Goal: Information Seeking & Learning: Learn about a topic

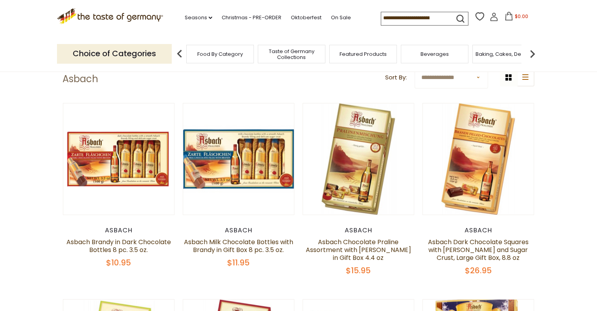
scroll to position [79, 0]
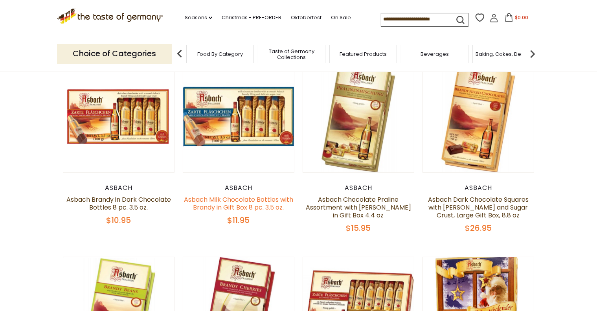
click at [231, 204] on link "Asbach Milk Chocolate Bottles with Brandy in Gift Box 8 pc. 3.5 oz." at bounding box center [238, 203] width 109 height 17
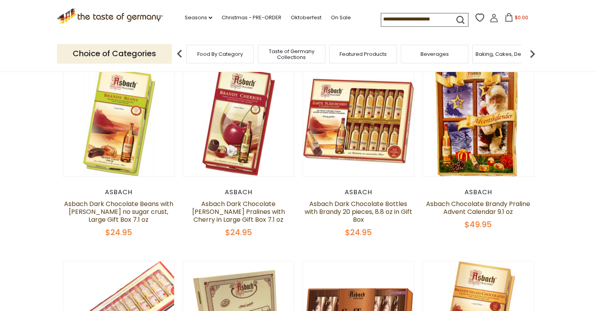
scroll to position [270, 0]
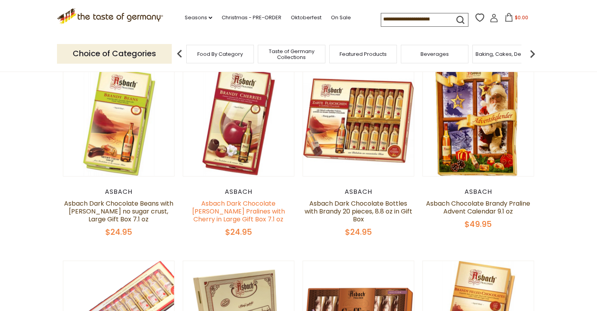
click at [248, 212] on link "Asbach Dark Chocolate [PERSON_NAME] Pralines with Cherry in Large Gift Box 7.1 …" at bounding box center [238, 211] width 93 height 25
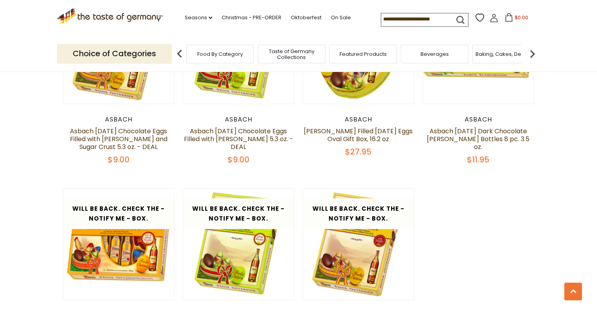
scroll to position [1056, 0]
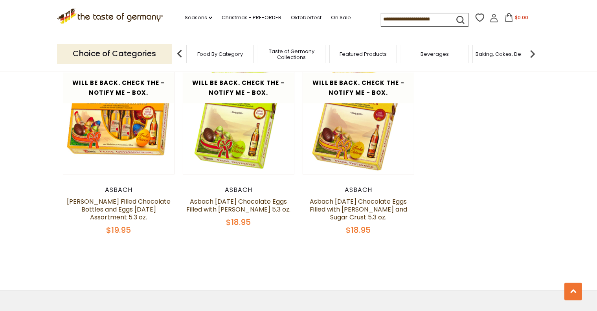
click at [217, 55] on span "Food By Category" at bounding box center [220, 54] width 46 height 6
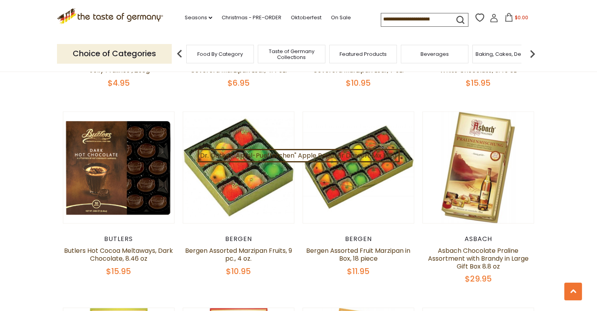
scroll to position [1257, 0]
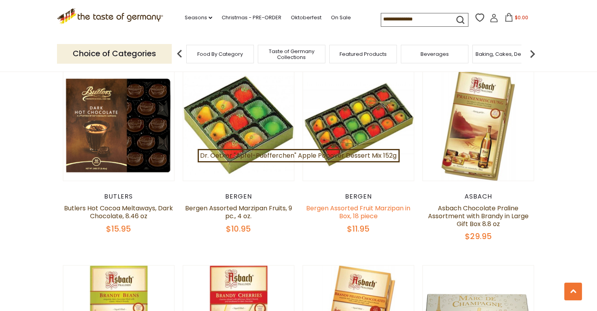
click at [354, 204] on link "Bergen Assorted Fruit Marzipan in Box, 18 piece" at bounding box center [359, 212] width 104 height 17
